Goal: Check status: Check status

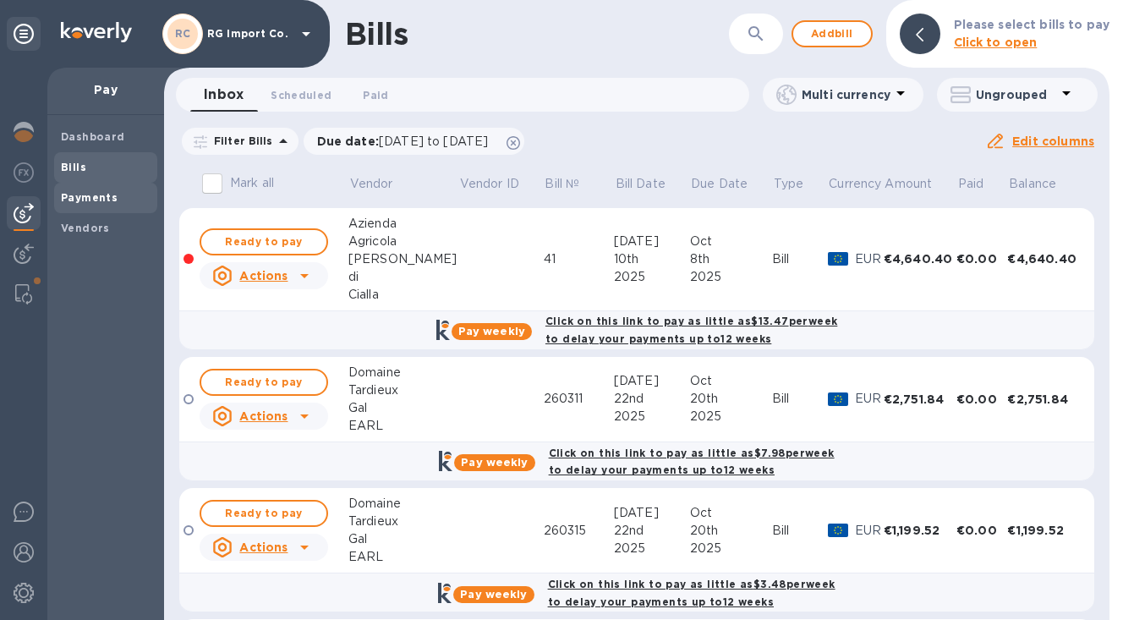
click at [97, 194] on b "Payments" at bounding box center [89, 197] width 57 height 13
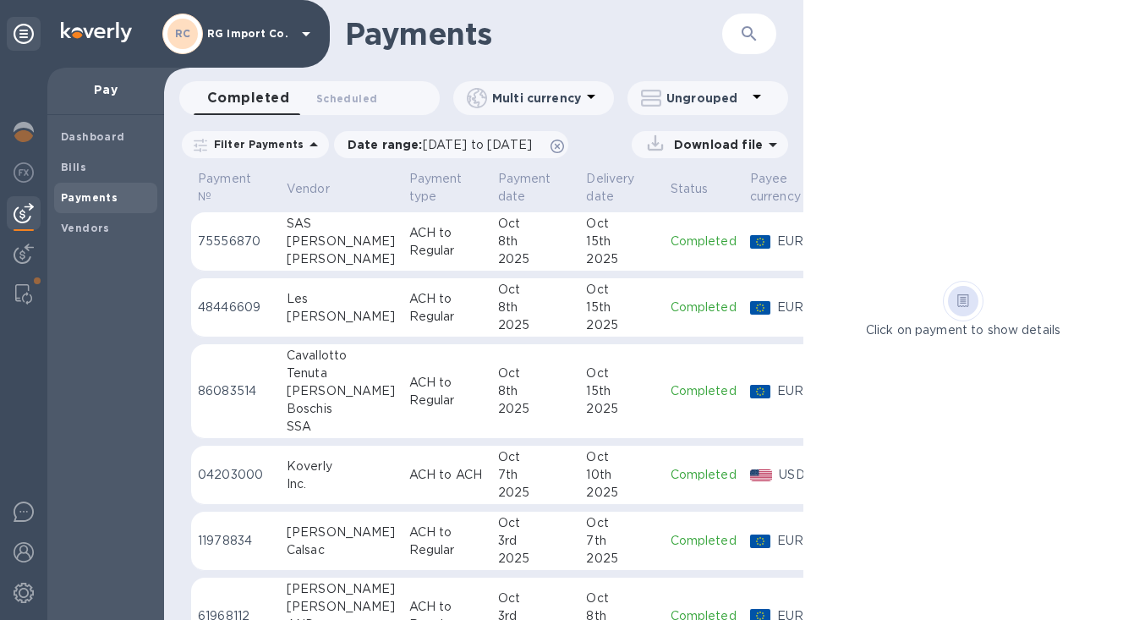
click at [436, 244] on p "ACH to Regular" at bounding box center [446, 242] width 75 height 36
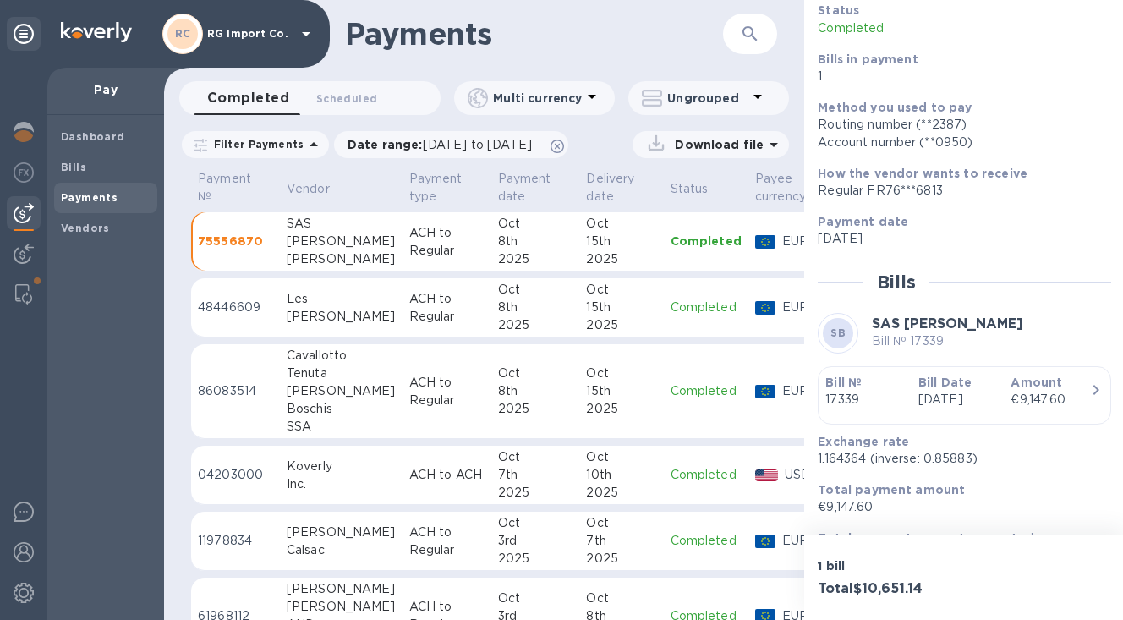
scroll to position [163, 0]
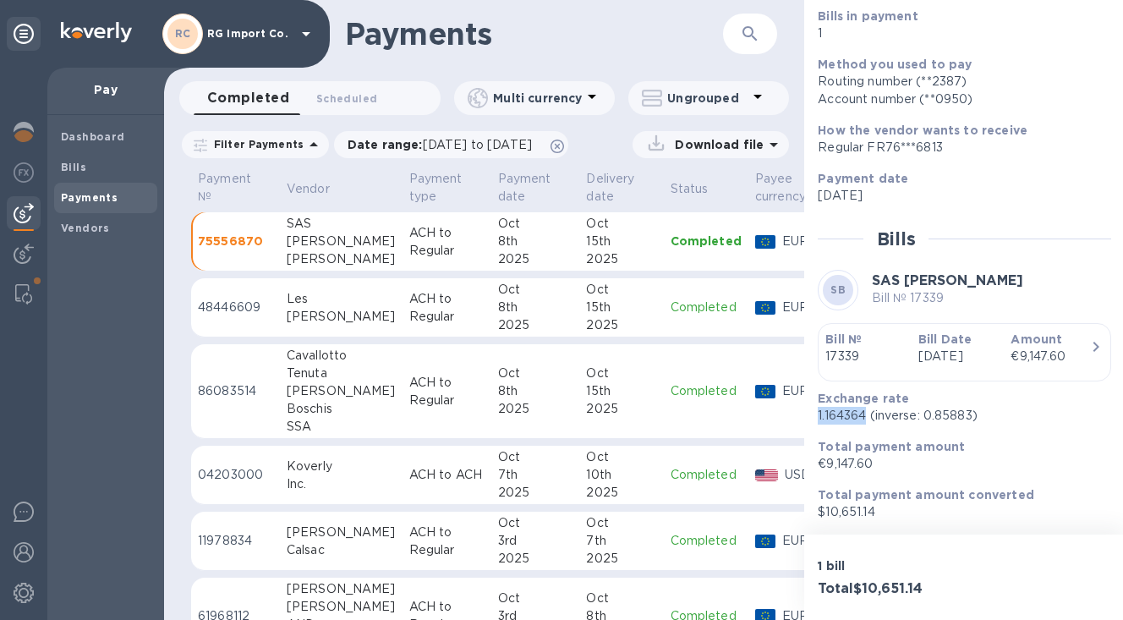
drag, startPoint x: 868, startPoint y: 416, endPoint x: 815, endPoint y: 418, distance: 53.3
click at [815, 418] on div "Exchange rate 1.164364 (inverse: 0.85883)" at bounding box center [958, 407] width 294 height 48
copy p "1.164364"
click at [342, 309] on div "[PERSON_NAME]" at bounding box center [341, 317] width 109 height 18
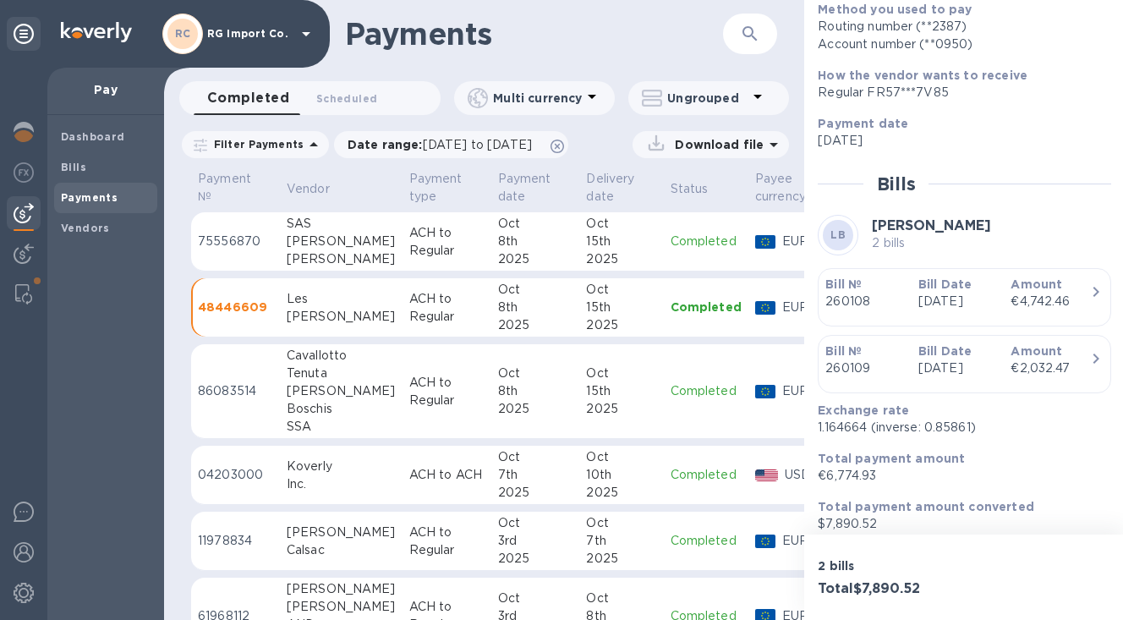
scroll to position [230, 0]
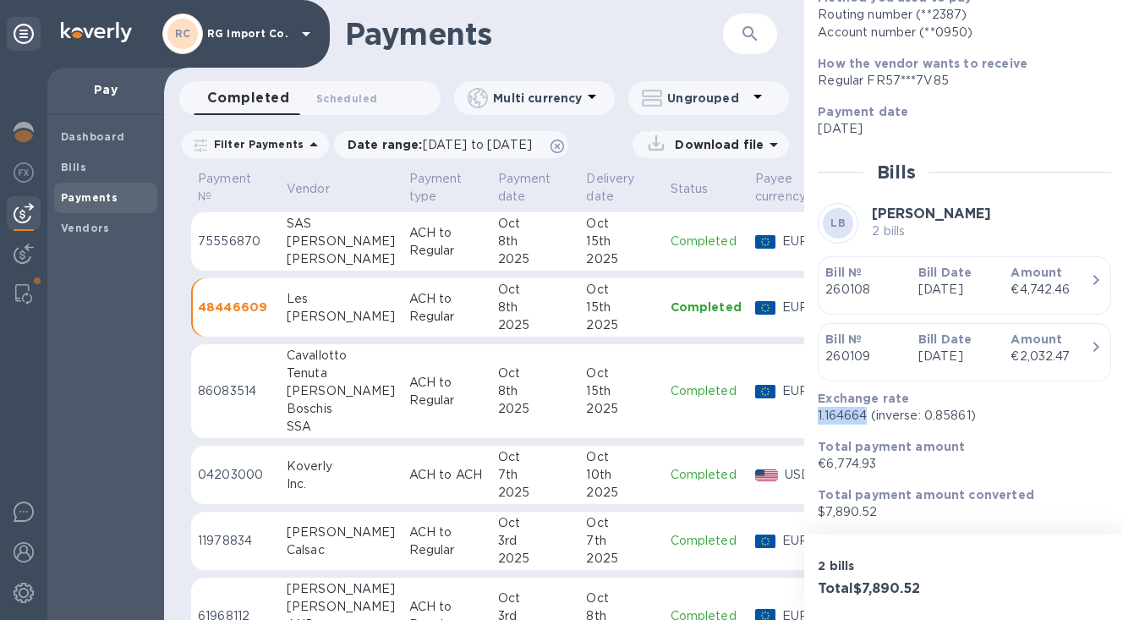
drag, startPoint x: 869, startPoint y: 416, endPoint x: 814, endPoint y: 419, distance: 55.0
click at [814, 419] on div "Exchange rate 1.164664 (inverse: 0.85861)" at bounding box center [958, 407] width 294 height 48
copy p "1.164664"
click at [293, 391] on div "[PERSON_NAME]" at bounding box center [341, 391] width 109 height 18
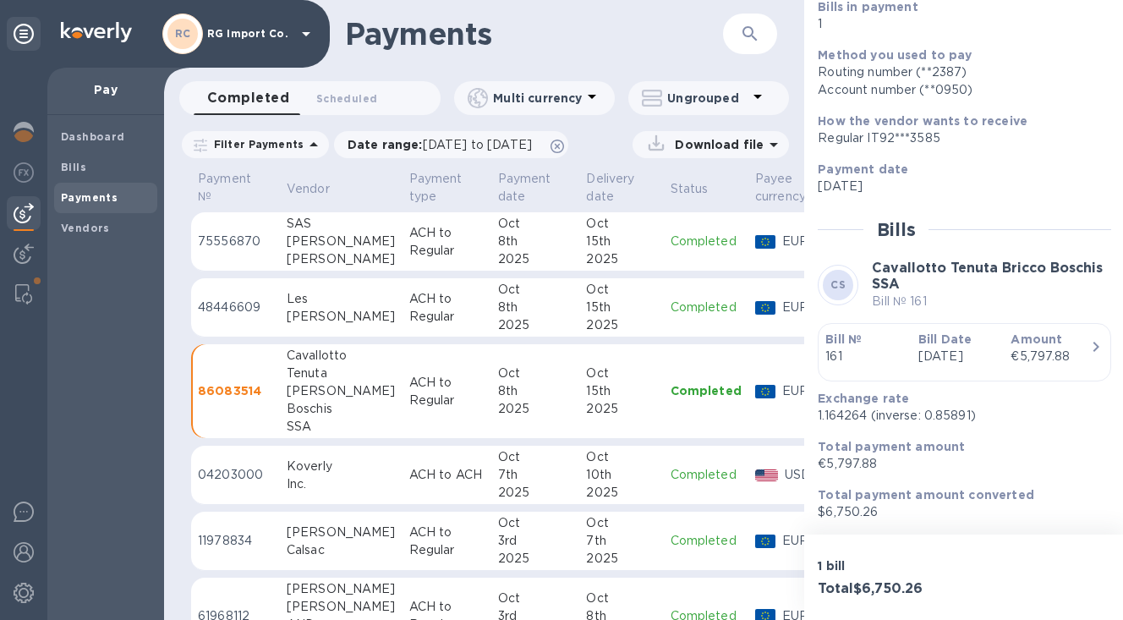
scroll to position [189, 0]
drag, startPoint x: 870, startPoint y: 419, endPoint x: 811, endPoint y: 418, distance: 58.4
click at [811, 419] on div "Exchange rate 1.164264 (inverse: 0.85891)" at bounding box center [958, 407] width 294 height 48
copy p "1.164264"
